Goal: Information Seeking & Learning: Learn about a topic

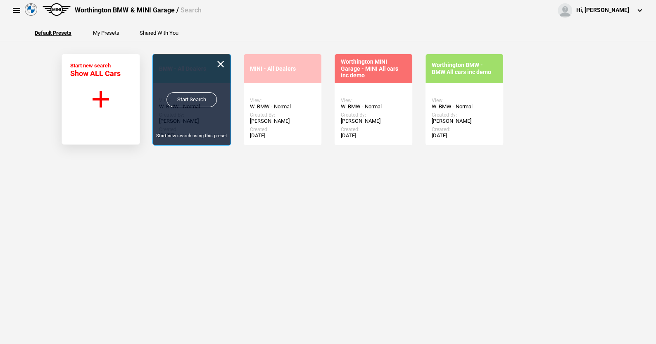
click at [191, 99] on link "Start Search" at bounding box center [192, 99] width 50 height 15
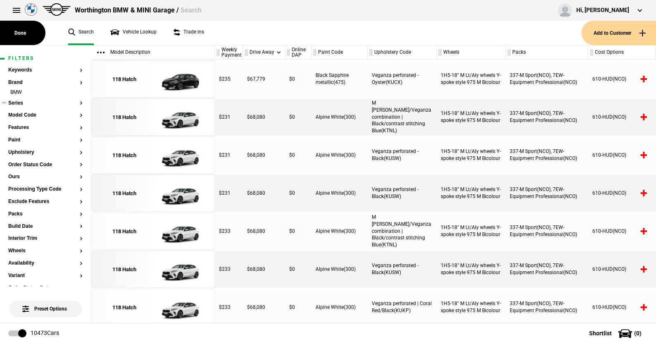
click at [20, 102] on button "Series" at bounding box center [45, 103] width 74 height 6
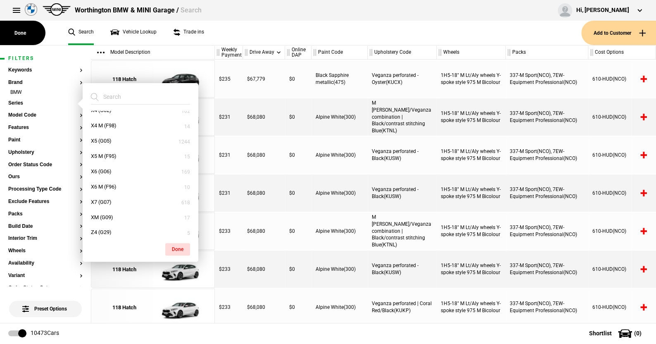
scroll to position [425, 0]
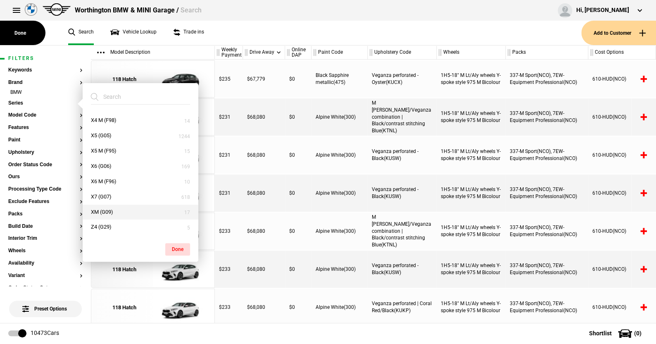
click at [110, 210] on button "XM (G09)" at bounding box center [141, 212] width 116 height 15
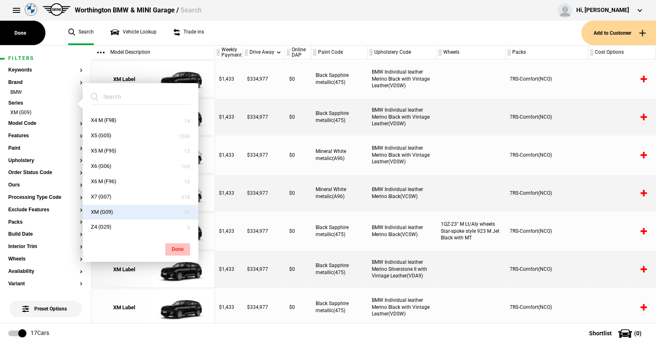
click at [179, 247] on button "Done" at bounding box center [177, 249] width 25 height 12
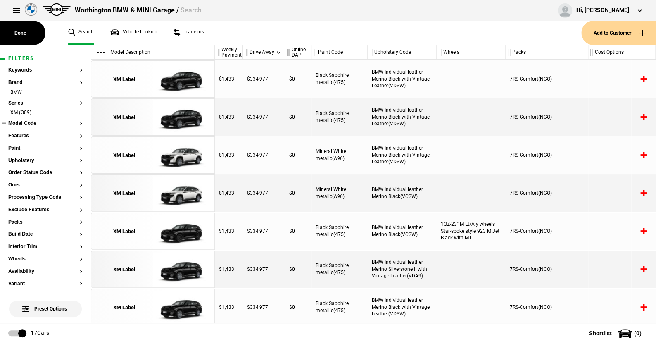
click at [29, 121] on button "Model Code" at bounding box center [45, 124] width 74 height 6
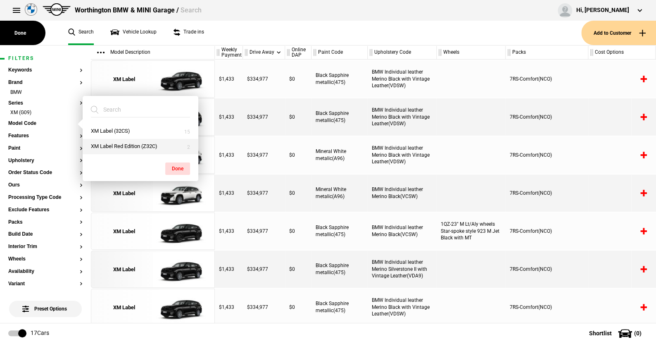
click at [115, 145] on button "XM Label Red Edition (Z32C)" at bounding box center [141, 146] width 116 height 15
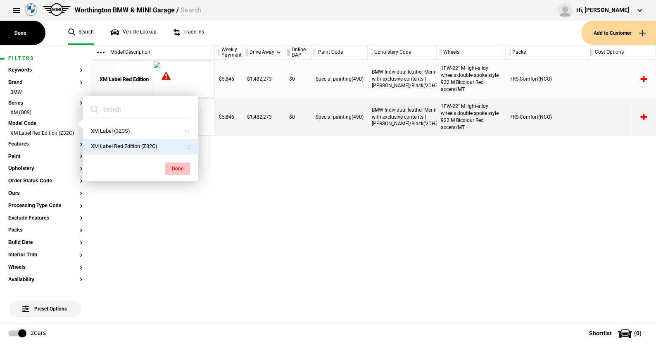
click at [181, 166] on button "Done" at bounding box center [177, 168] width 25 height 12
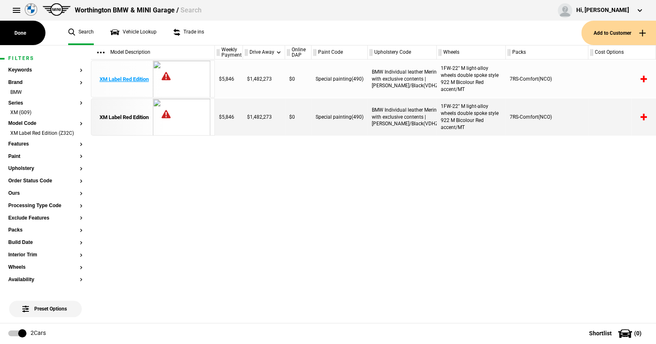
click at [129, 76] on div "XM Label Red Edition" at bounding box center [124, 79] width 49 height 7
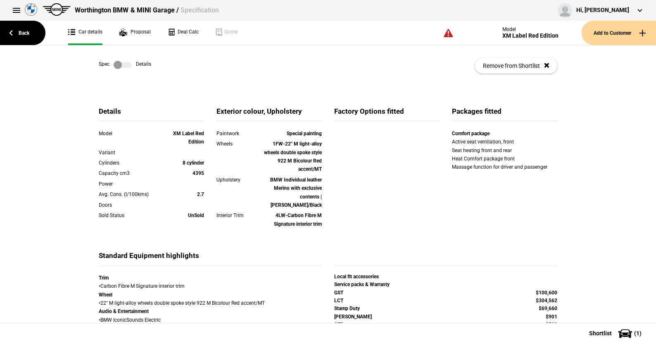
click at [127, 61] on label at bounding box center [123, 65] width 18 height 8
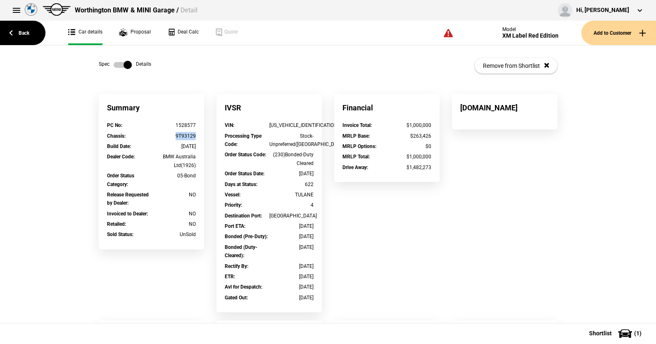
drag, startPoint x: 171, startPoint y: 136, endPoint x: 191, endPoint y: 138, distance: 20.7
click at [191, 138] on div "9T93129" at bounding box center [174, 136] width 45 height 8
copy div "9T93129"
click at [24, 31] on link "Back" at bounding box center [22, 33] width 45 height 24
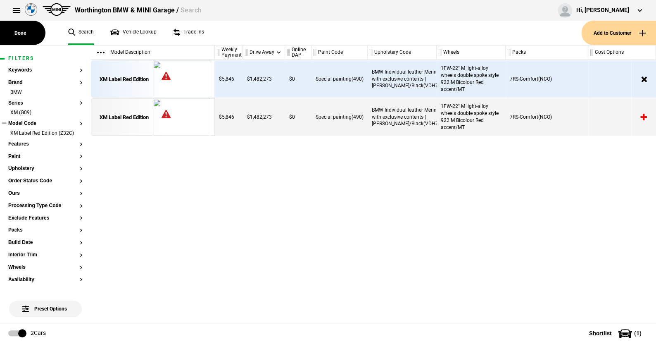
click at [72, 127] on section "Model Code XM Label Red Edition (Z32C)" at bounding box center [45, 131] width 74 height 21
click at [72, 131] on li "XM Label Red Edition (Z32C)" at bounding box center [45, 134] width 74 height 8
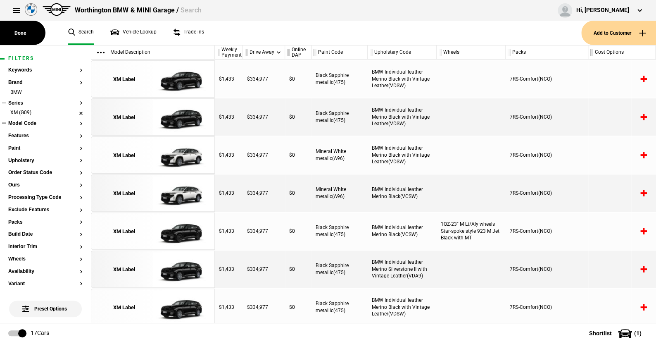
click at [74, 112] on li "XM (G09)" at bounding box center [45, 113] width 74 height 8
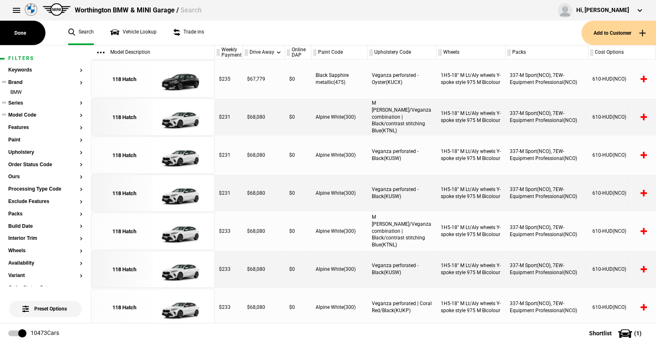
click at [17, 99] on ul "BMW" at bounding box center [45, 95] width 74 height 12
click at [17, 100] on button "Series" at bounding box center [45, 103] width 74 height 6
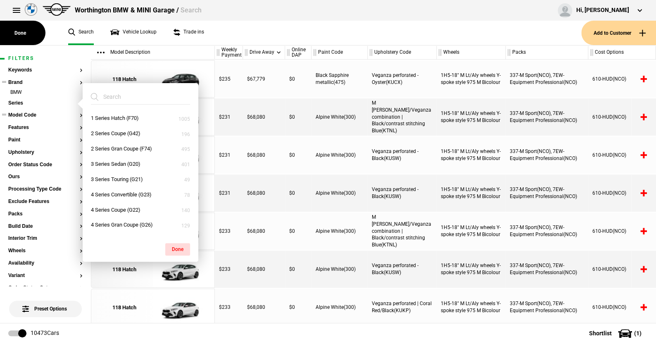
click at [21, 80] on button "Brand" at bounding box center [45, 83] width 74 height 6
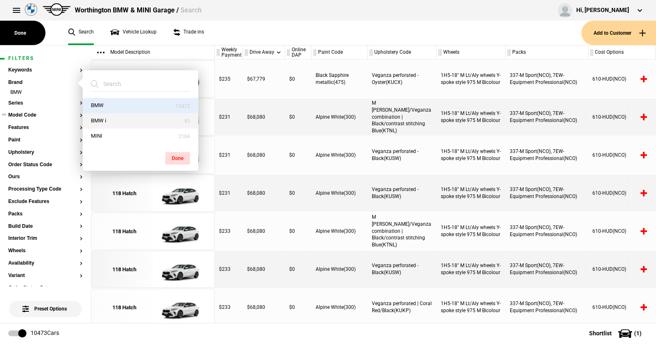
click at [98, 120] on button "BMW i" at bounding box center [141, 120] width 116 height 15
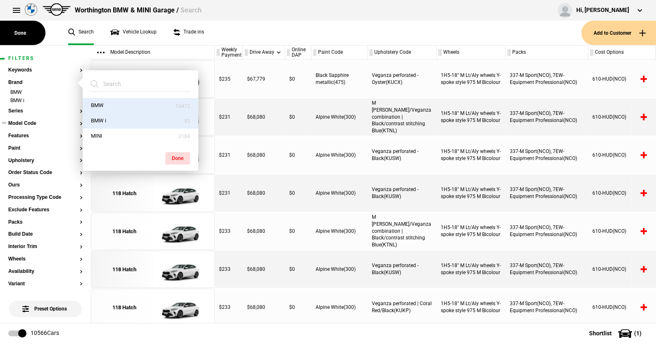
click at [100, 101] on button "BMW" at bounding box center [141, 105] width 116 height 15
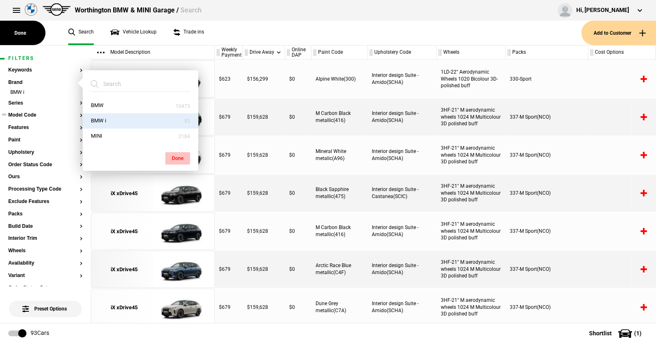
click at [179, 157] on button "Done" at bounding box center [177, 158] width 25 height 12
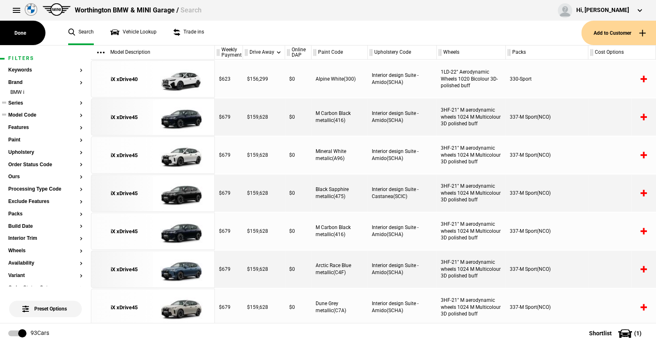
click at [18, 100] on button "Series" at bounding box center [45, 103] width 74 height 6
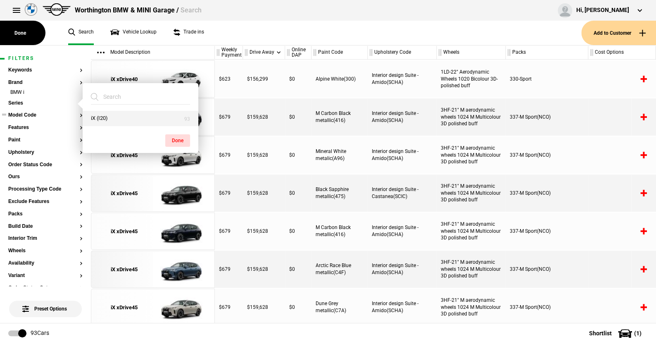
click at [100, 117] on button "iX (I20)" at bounding box center [141, 118] width 116 height 15
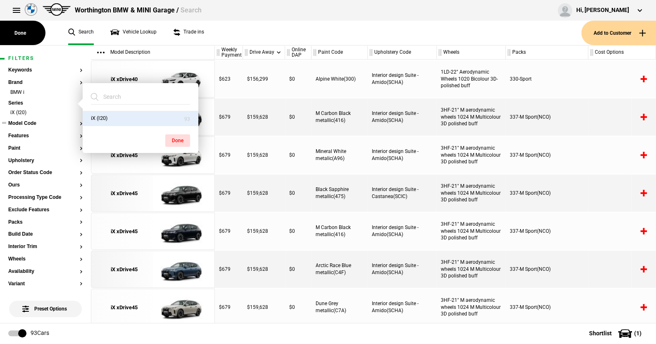
click at [184, 135] on button "Done" at bounding box center [177, 140] width 25 height 12
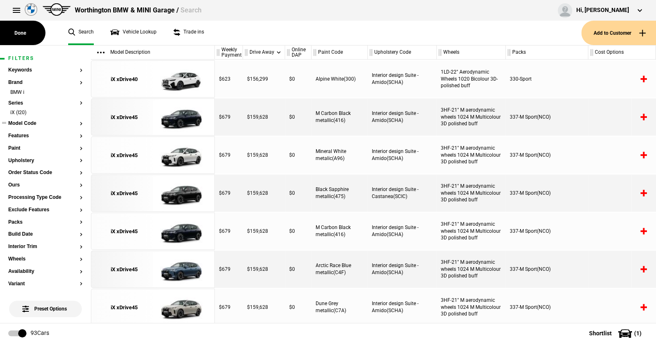
click at [22, 121] on button "Model Code" at bounding box center [45, 124] width 74 height 6
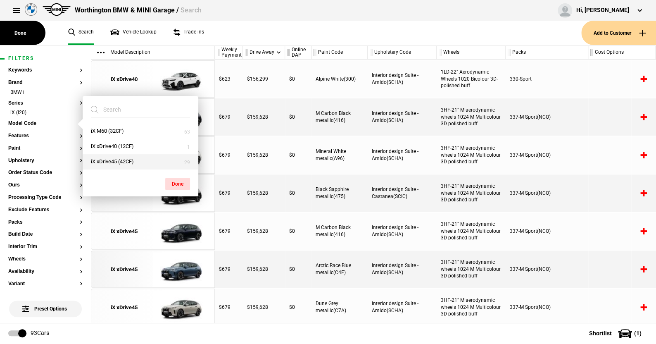
click at [108, 159] on button "iX xDrive45 (42CF)" at bounding box center [141, 161] width 116 height 15
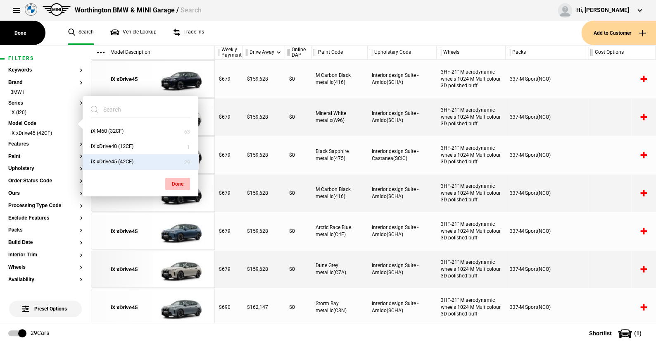
click at [173, 180] on button "Done" at bounding box center [177, 184] width 25 height 12
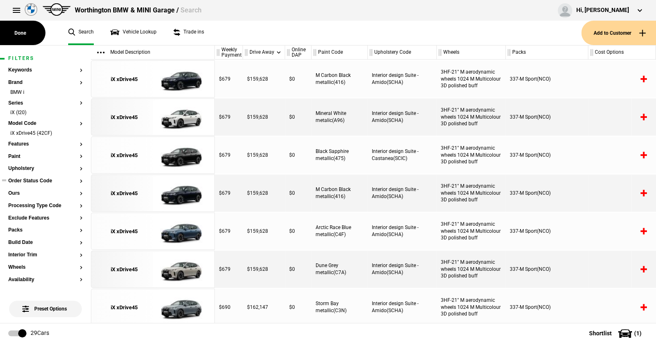
click at [35, 180] on button "Order Status Code" at bounding box center [45, 181] width 74 height 6
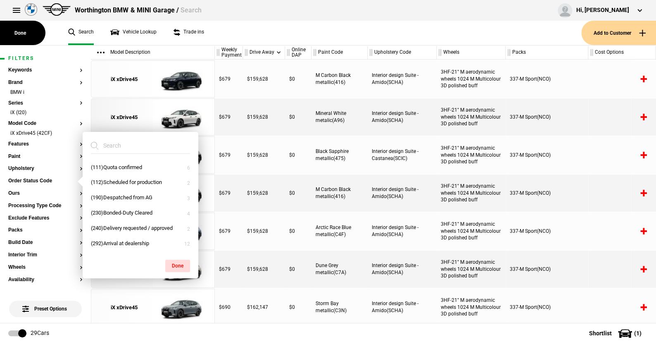
click at [216, 34] on ul "Search Vehicle Lookup Trade ins" at bounding box center [321, 33] width 522 height 24
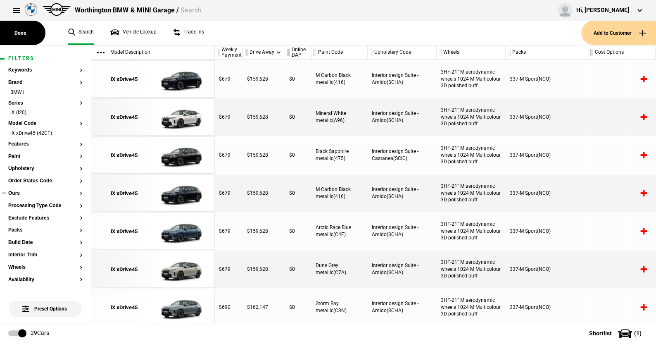
click at [18, 192] on button "Ours" at bounding box center [45, 194] width 74 height 6
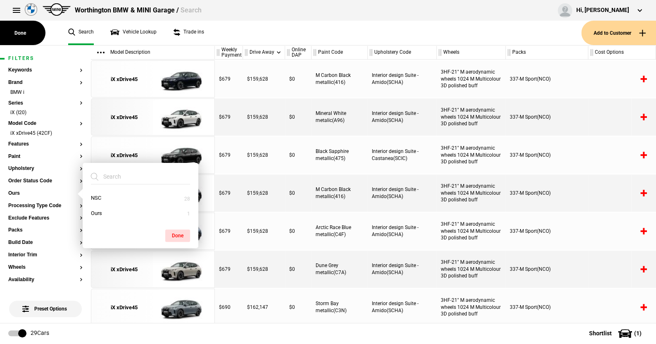
click at [296, 32] on ul "Search Vehicle Lookup Trade ins" at bounding box center [321, 33] width 522 height 24
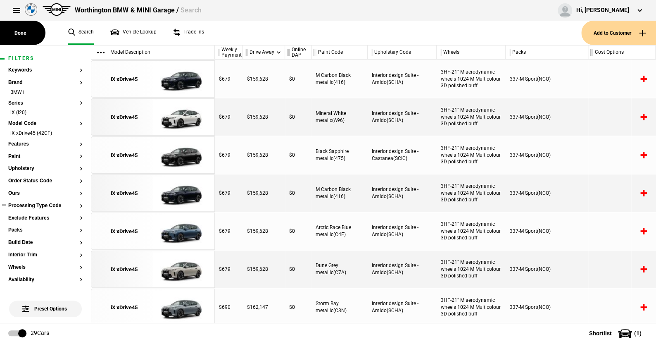
click at [31, 203] on button "Processing Type Code" at bounding box center [45, 206] width 74 height 6
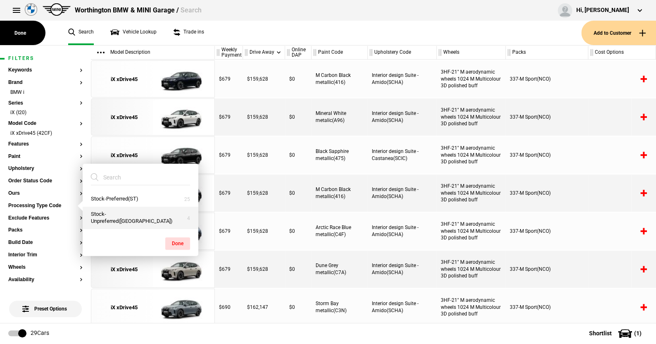
click at [118, 219] on button "Stock-Unpreferred([GEOGRAPHIC_DATA])" at bounding box center [141, 218] width 116 height 22
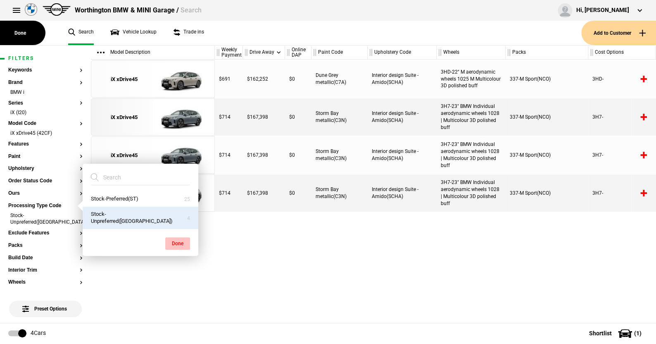
click at [176, 239] on button "Done" at bounding box center [177, 243] width 25 height 12
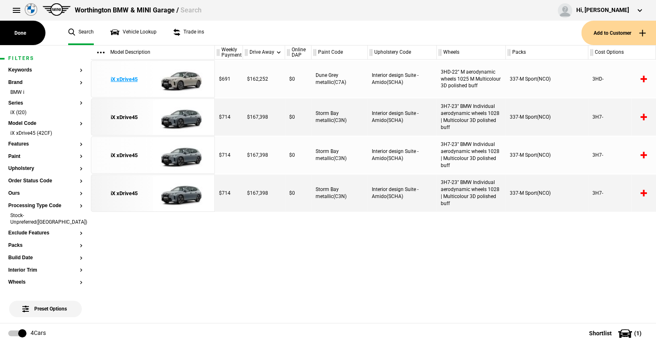
click at [186, 79] on img at bounding box center [181, 79] width 57 height 37
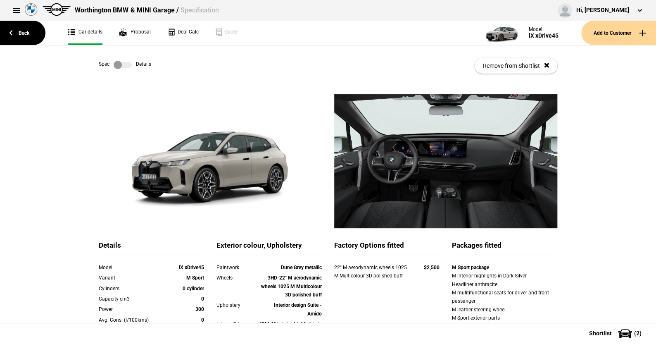
click at [126, 64] on label at bounding box center [123, 65] width 18 height 8
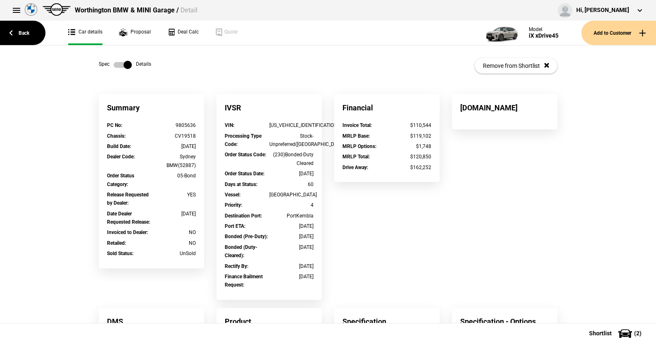
click at [114, 63] on label at bounding box center [123, 65] width 18 height 8
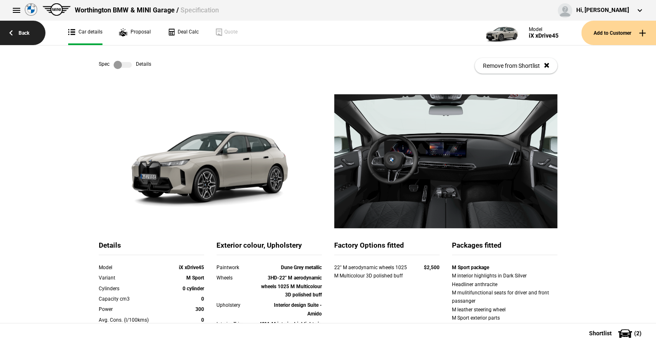
click at [23, 33] on link "Back" at bounding box center [22, 33] width 45 height 24
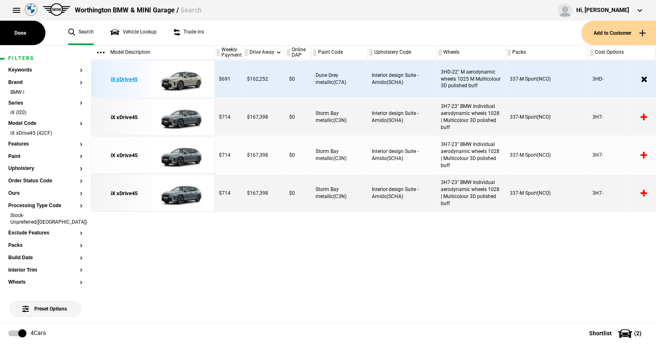
click at [191, 76] on img at bounding box center [181, 79] width 57 height 37
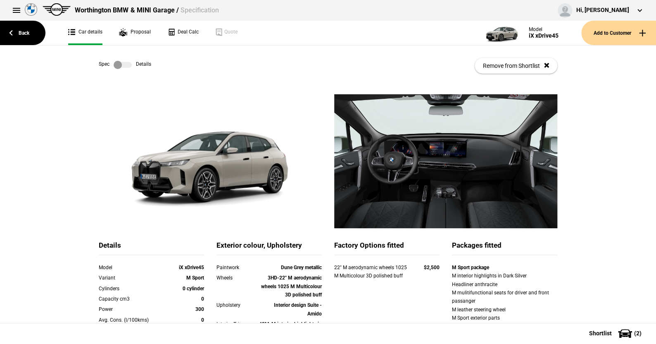
click at [124, 64] on label at bounding box center [123, 65] width 18 height 8
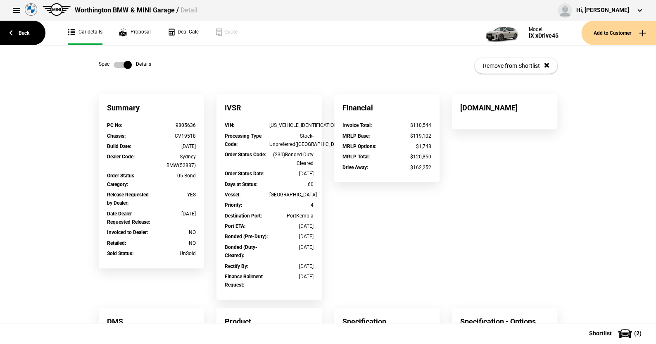
click at [114, 62] on label at bounding box center [123, 65] width 18 height 8
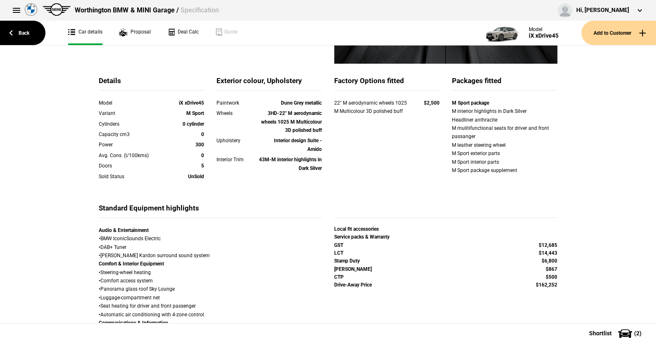
scroll to position [83, 0]
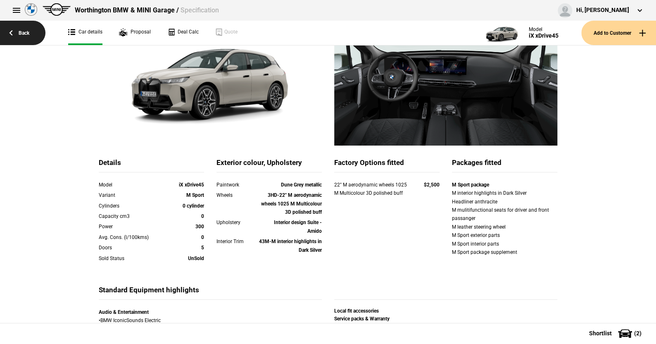
click at [26, 33] on link "Back" at bounding box center [22, 33] width 45 height 24
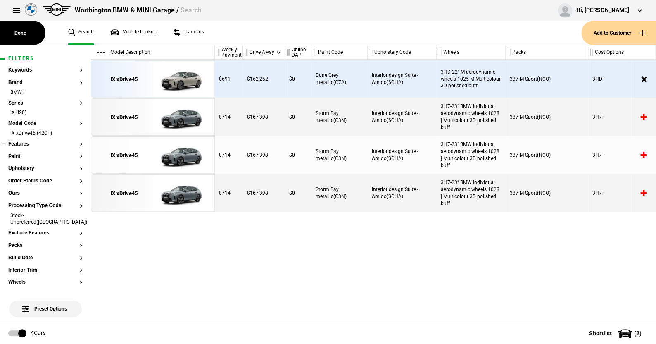
click at [26, 142] on button "Features" at bounding box center [45, 144] width 74 height 6
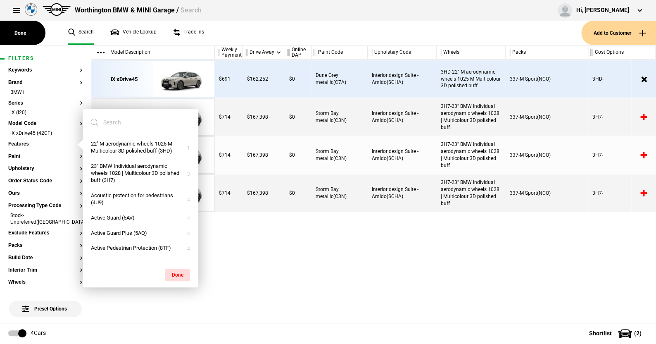
click at [299, 31] on ul "Search Vehicle Lookup Trade ins" at bounding box center [321, 33] width 522 height 24
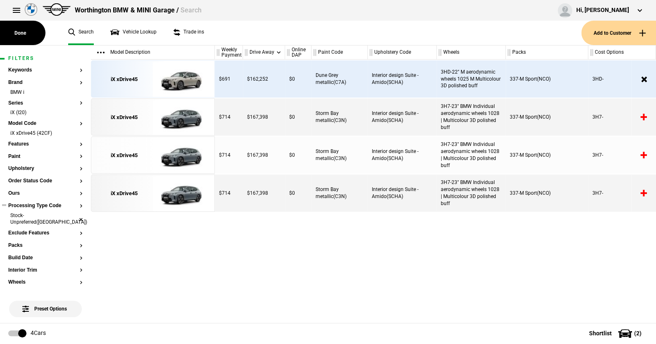
click at [74, 215] on li "Stock-Unpreferred([GEOGRAPHIC_DATA])" at bounding box center [45, 219] width 74 height 15
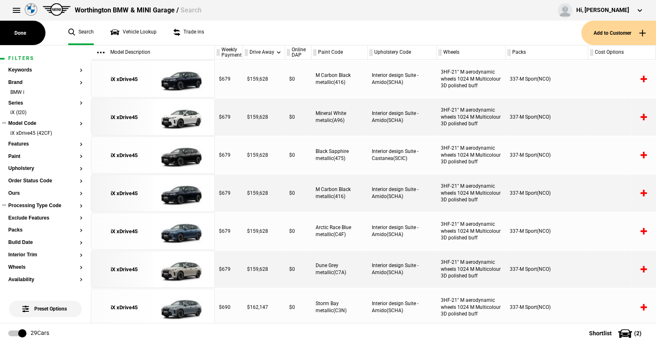
click at [30, 123] on button "Model Code" at bounding box center [45, 124] width 74 height 6
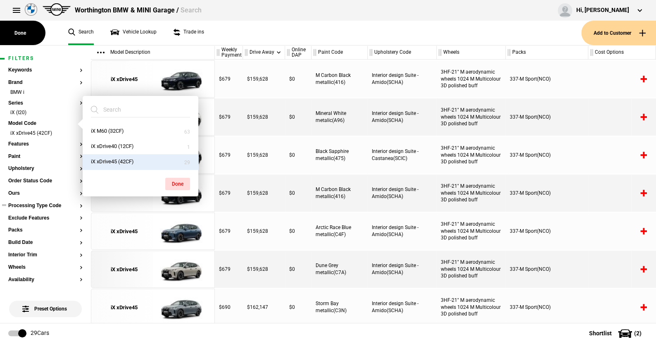
click at [47, 207] on button "Processing Type Code" at bounding box center [45, 206] width 74 height 6
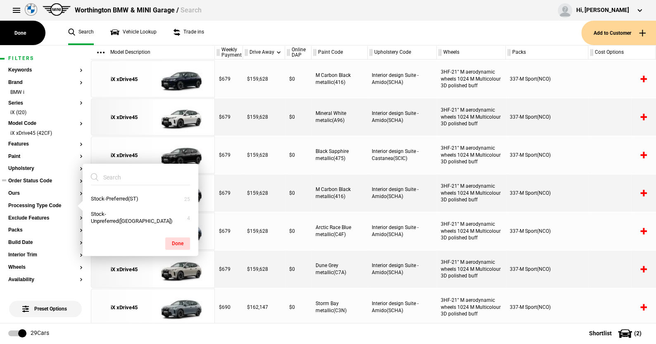
click at [37, 179] on button "Order Status Code" at bounding box center [45, 181] width 74 height 6
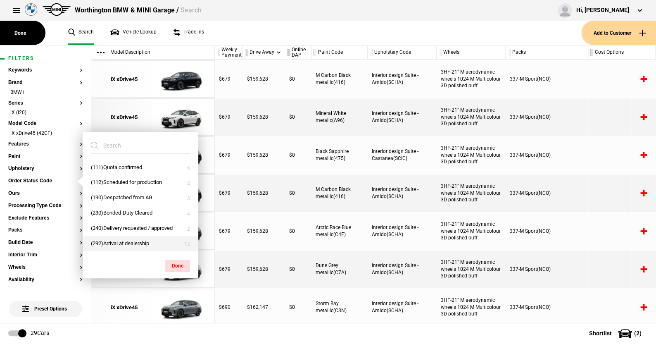
click at [109, 240] on button "(292)Arrival at dealership" at bounding box center [141, 243] width 116 height 15
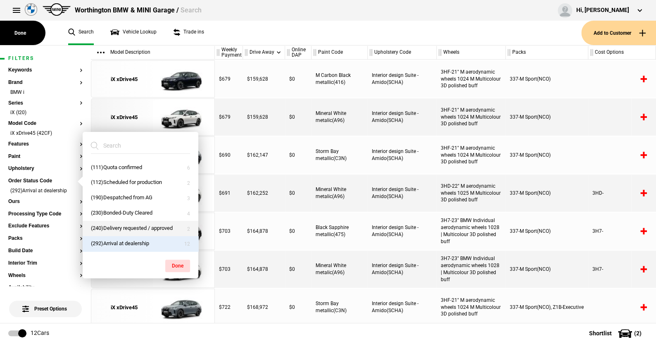
click at [111, 225] on button "(240)Delivery requested / approved" at bounding box center [141, 228] width 116 height 15
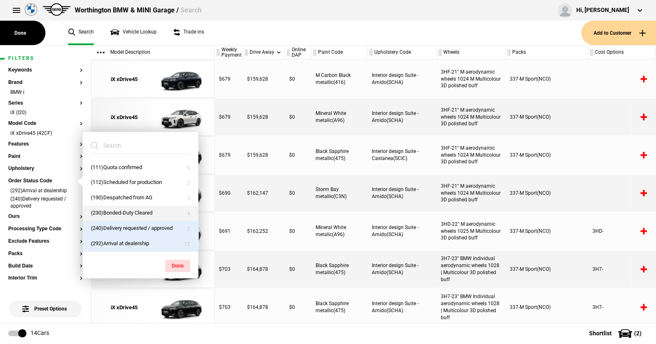
click at [112, 211] on button "(230)Bonded-Duty Cleared" at bounding box center [141, 212] width 116 height 15
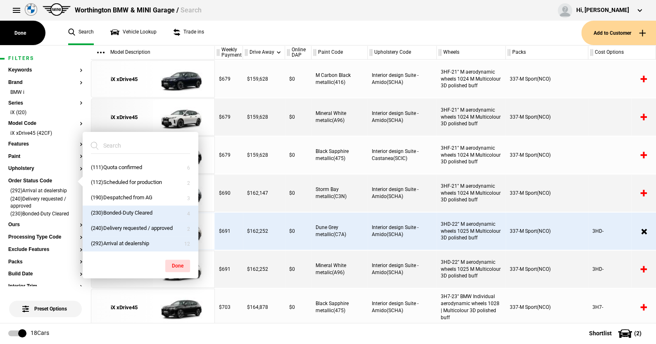
click at [288, 29] on ul "Search Vehicle Lookup Trade ins" at bounding box center [321, 33] width 522 height 24
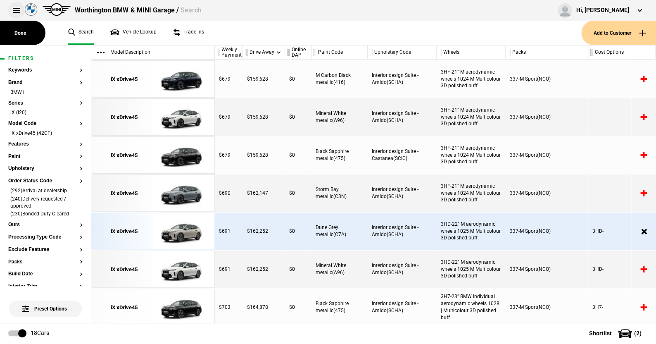
click at [15, 7] on button at bounding box center [16, 10] width 17 height 17
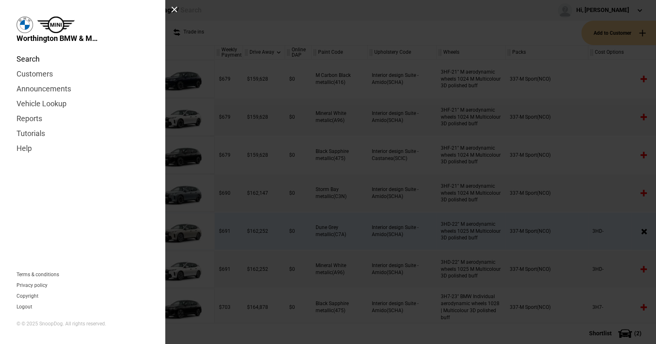
click at [29, 57] on link "Search" at bounding box center [83, 59] width 132 height 15
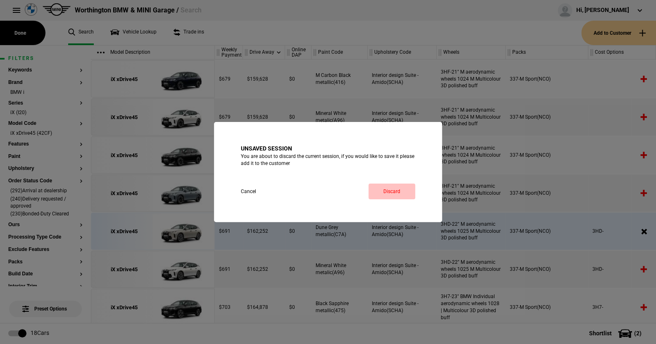
click at [391, 186] on link "Discard" at bounding box center [392, 191] width 47 height 16
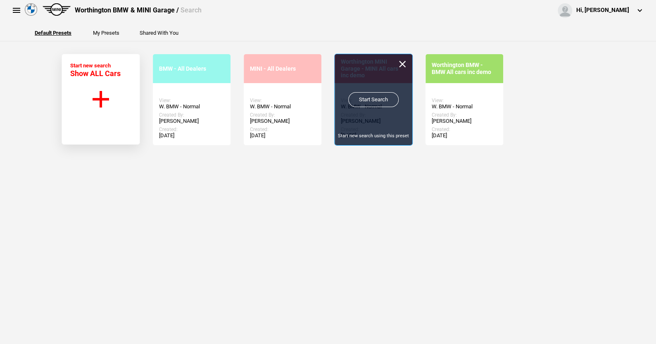
click at [366, 95] on link "Start Search" at bounding box center [373, 99] width 50 height 15
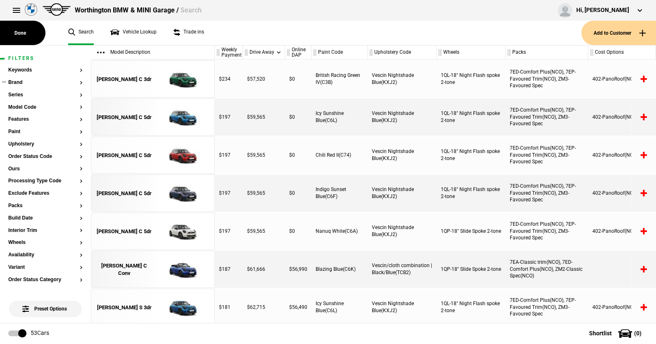
click at [19, 80] on button "Brand" at bounding box center [45, 83] width 74 height 6
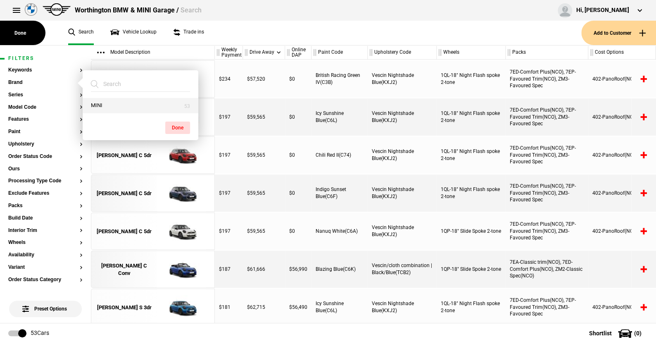
click at [97, 103] on button "MINI" at bounding box center [141, 105] width 116 height 15
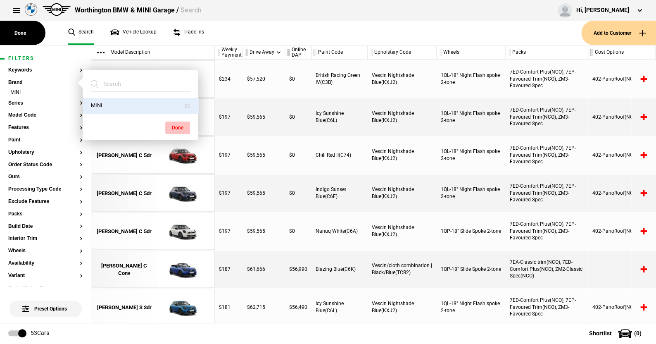
click at [173, 124] on button "Done" at bounding box center [177, 127] width 25 height 12
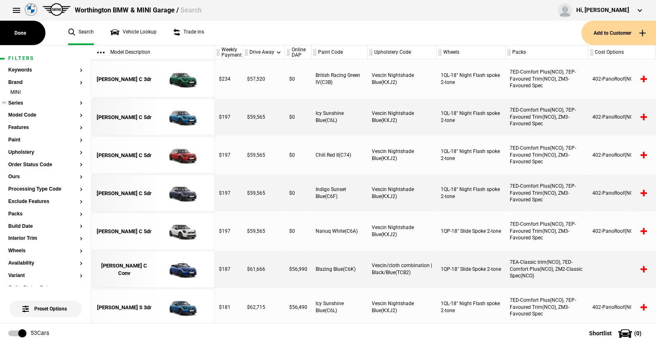
click at [21, 100] on button "Series" at bounding box center [45, 103] width 74 height 6
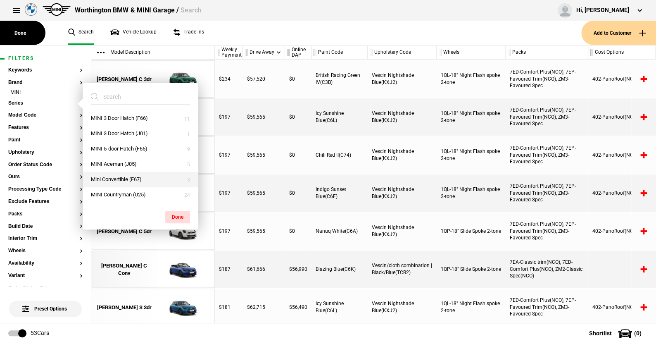
click at [116, 176] on button "Mini Convertible (F67)" at bounding box center [141, 179] width 116 height 15
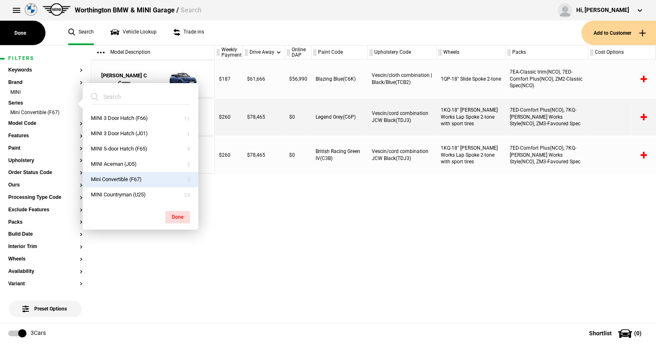
drag, startPoint x: 175, startPoint y: 214, endPoint x: 167, endPoint y: 170, distance: 44.2
click at [175, 212] on button "Done" at bounding box center [177, 217] width 25 height 12
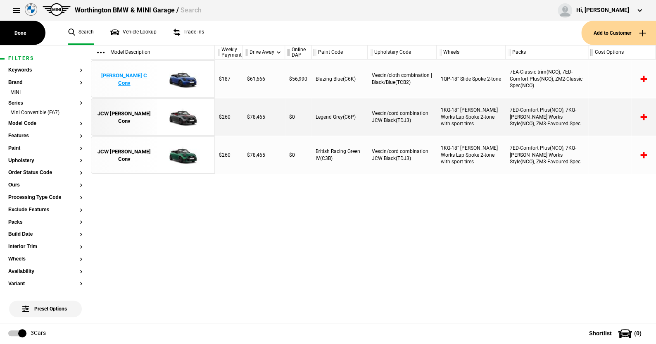
click at [183, 77] on img at bounding box center [181, 79] width 57 height 37
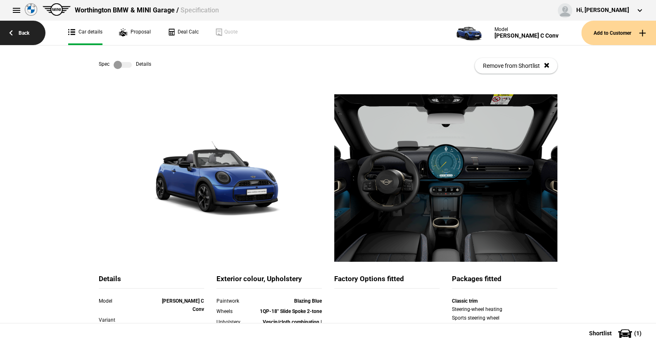
click at [23, 29] on link "Back" at bounding box center [22, 33] width 45 height 24
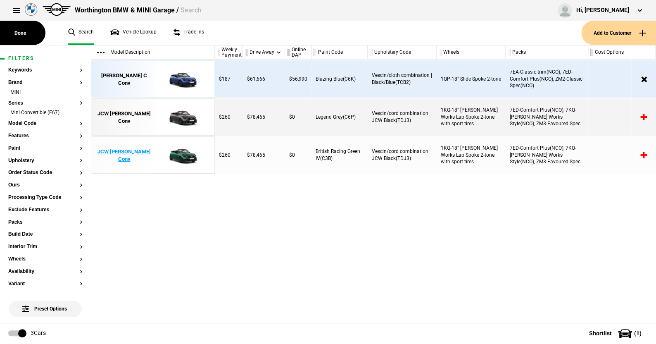
click at [183, 154] on img at bounding box center [181, 155] width 57 height 37
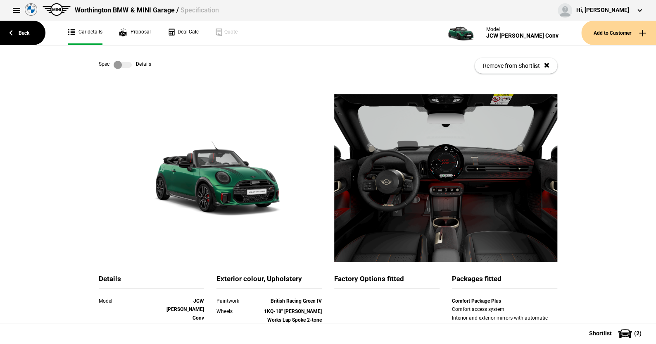
click at [128, 63] on label at bounding box center [123, 65] width 18 height 8
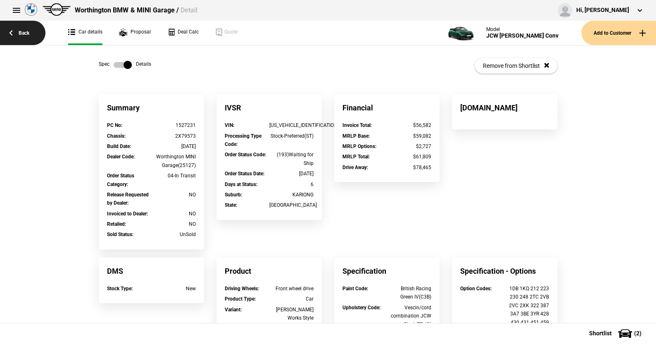
click at [27, 31] on link "Back" at bounding box center [22, 33] width 45 height 24
